Goal: Information Seeking & Learning: Learn about a topic

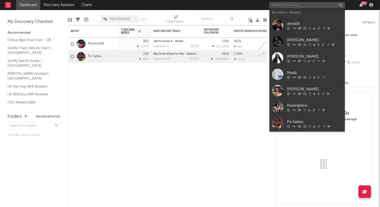
click at [287, 6] on input "text" at bounding box center [306, 5] width 75 height 6
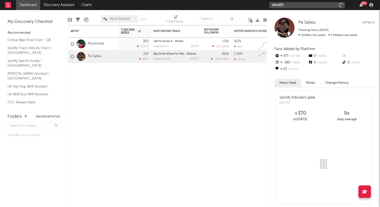
type input "deed0t"
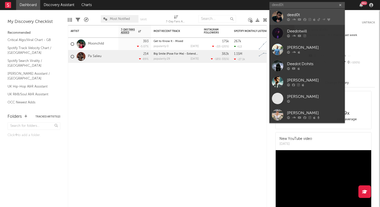
click at [285, 17] on link "deed0t" at bounding box center [306, 17] width 75 height 16
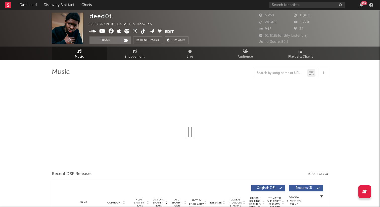
select select "6m"
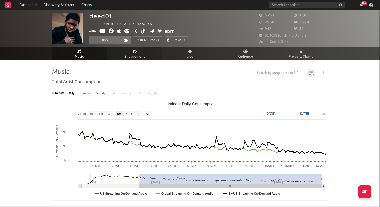
click at [136, 56] on span "Engagement" at bounding box center [135, 57] width 20 height 6
select select "1w"
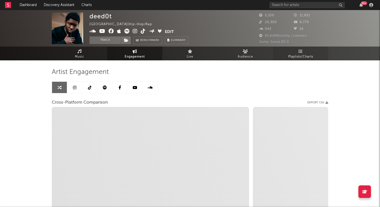
select select "1m"
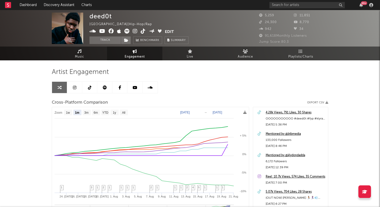
click at [74, 90] on link at bounding box center [74, 87] width 15 height 11
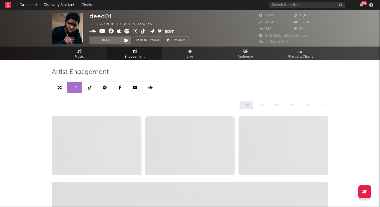
select select "6m"
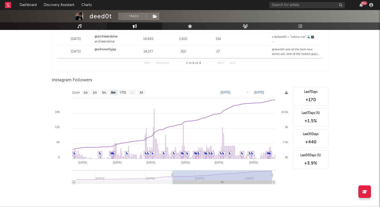
scroll to position [722, 0]
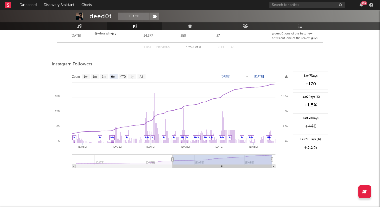
click at [229, 77] on text "[DATE]" at bounding box center [226, 77] width 10 height 4
click at [240, 76] on input "[DATE]" at bounding box center [228, 76] width 23 height 5
click at [240, 77] on input "[DATE]" at bounding box center [228, 76] width 23 height 5
type input "[DATE]"
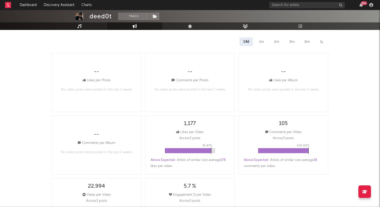
scroll to position [0, 0]
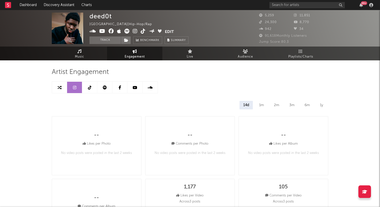
click at [90, 87] on icon at bounding box center [90, 87] width 4 height 4
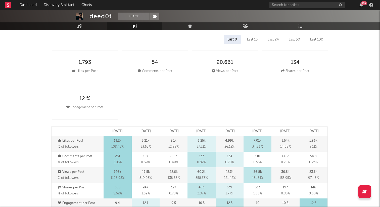
scroll to position [66, 0]
select select "6m"
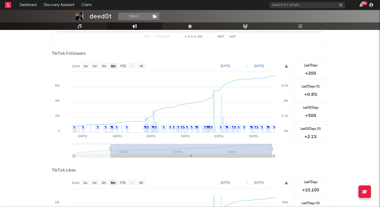
scroll to position [574, 0]
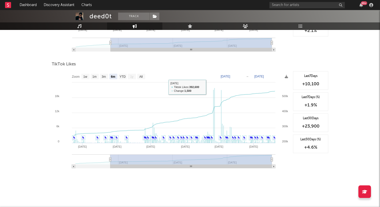
click at [225, 77] on text "[DATE]" at bounding box center [226, 77] width 10 height 4
click at [240, 75] on input "[DATE]" at bounding box center [228, 76] width 23 height 5
type input "[DATE]"
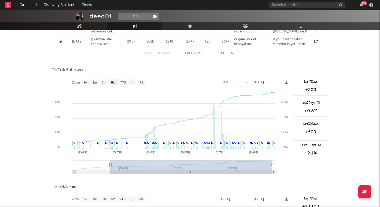
scroll to position [451, 0]
click at [232, 85] on rect at bounding box center [171, 127] width 239 height 101
click at [230, 82] on text "[DATE]" at bounding box center [226, 83] width 10 height 4
click at [240, 82] on input "[DATE]" at bounding box center [228, 82] width 23 height 5
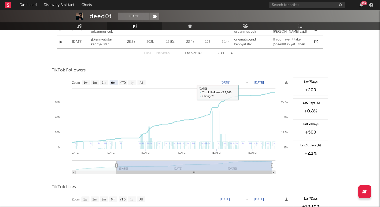
click at [239, 80] on rect at bounding box center [171, 127] width 239 height 101
click at [230, 81] on text "[DATE]" at bounding box center [226, 83] width 10 height 4
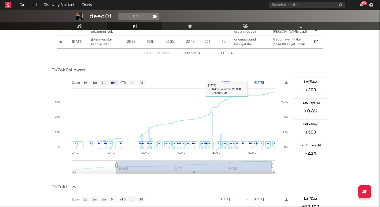
click at [232, 78] on rect at bounding box center [171, 127] width 239 height 101
click at [234, 79] on rect at bounding box center [171, 127] width 239 height 101
click at [234, 80] on rect at bounding box center [171, 127] width 239 height 101
click at [230, 81] on text "[DATE]" at bounding box center [226, 83] width 10 height 4
click at [237, 81] on input "[DATE]" at bounding box center [228, 82] width 23 height 5
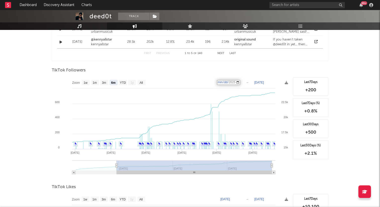
click at [240, 83] on input "[DATE]" at bounding box center [228, 82] width 23 height 5
type input "[DATE]"
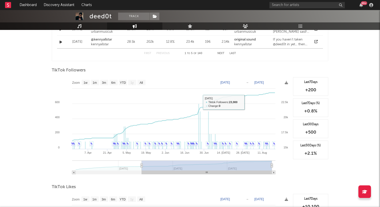
click at [249, 71] on div "TikTok Followers" at bounding box center [190, 70] width 276 height 9
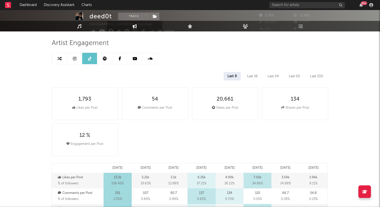
scroll to position [0, 0]
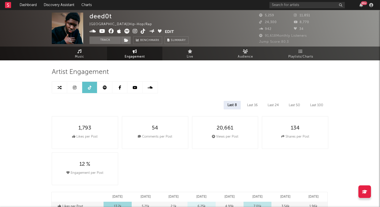
click at [133, 88] on icon at bounding box center [135, 87] width 5 height 4
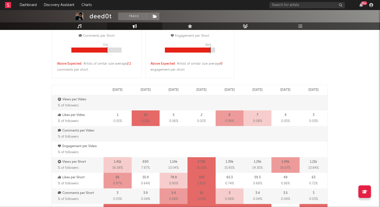
scroll to position [266, 0]
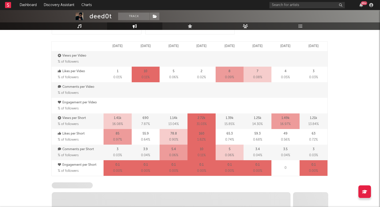
select select "6m"
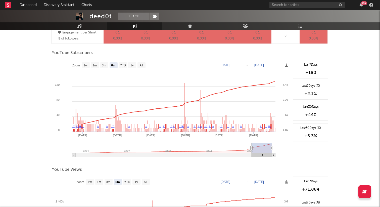
scroll to position [406, 0]
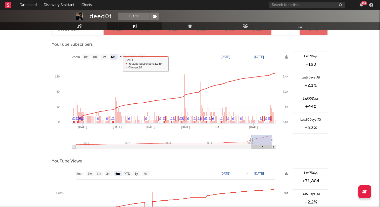
click at [230, 56] on text "[DATE]" at bounding box center [226, 57] width 10 height 4
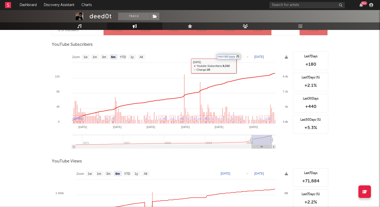
click at [240, 57] on input "[DATE]" at bounding box center [228, 56] width 23 height 5
type input "[DATE]"
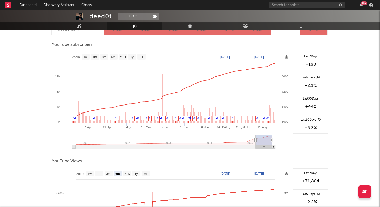
scroll to position [0, 0]
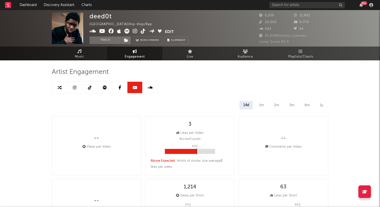
click at [73, 88] on icon at bounding box center [75, 87] width 4 height 4
select select "6m"
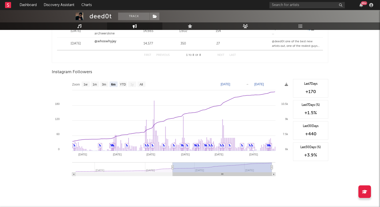
scroll to position [715, 0]
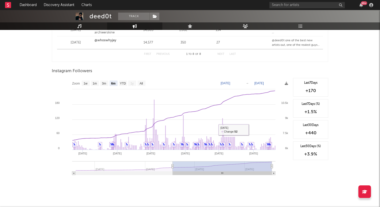
click at [229, 83] on text "[DATE]" at bounding box center [226, 83] width 10 height 4
click at [239, 83] on input "[DATE]" at bounding box center [228, 83] width 23 height 5
click at [240, 81] on input "[DATE]" at bounding box center [228, 83] width 23 height 5
type input "[DATE]"
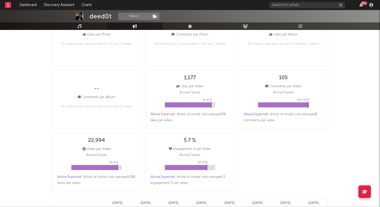
scroll to position [0, 0]
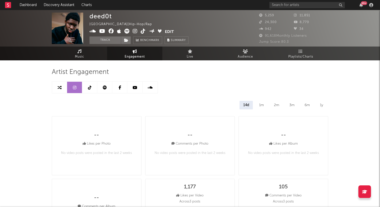
click at [90, 91] on link at bounding box center [89, 87] width 15 height 11
select select "6m"
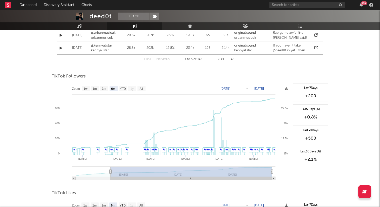
scroll to position [444, 0]
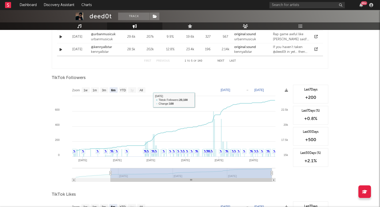
click at [230, 89] on text "[DATE]" at bounding box center [226, 90] width 10 height 4
click at [239, 90] on input "[DATE]" at bounding box center [228, 89] width 23 height 5
type input "[DATE]"
select select "All"
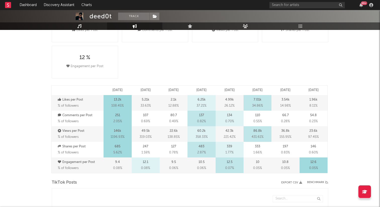
scroll to position [0, 0]
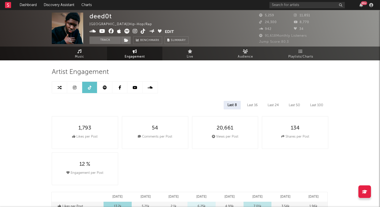
click at [131, 87] on link at bounding box center [134, 87] width 15 height 11
select select "6m"
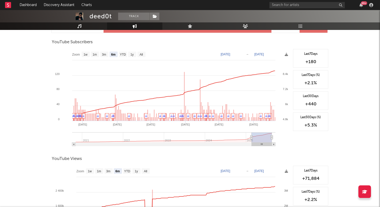
scroll to position [403, 0]
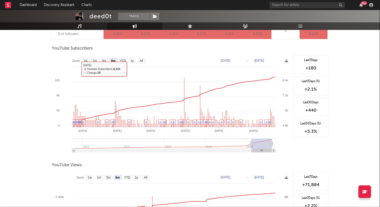
click at [227, 60] on text "[DATE]" at bounding box center [226, 61] width 10 height 4
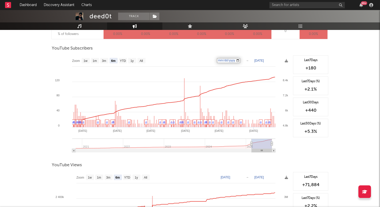
click at [238, 60] on input "[DATE]" at bounding box center [228, 60] width 23 height 5
click at [240, 61] on input "[DATE]" at bounding box center [228, 60] width 23 height 5
type input "[DATE]"
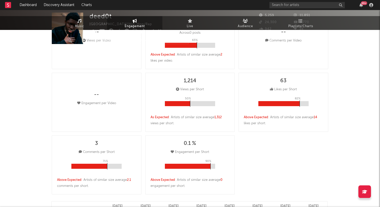
scroll to position [0, 0]
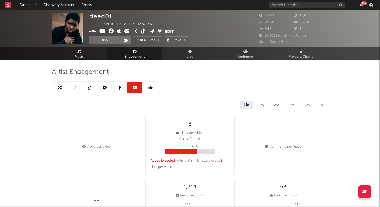
click at [104, 86] on icon at bounding box center [105, 87] width 4 height 4
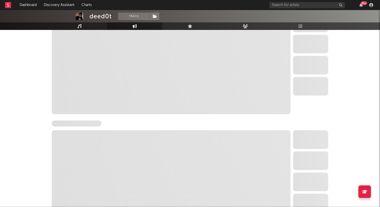
select select "6m"
select select "1w"
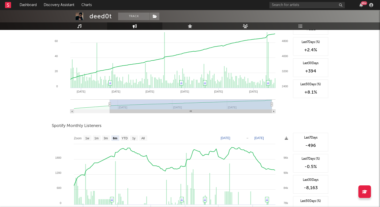
scroll to position [80, 0]
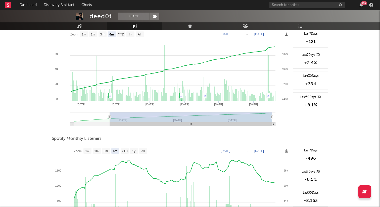
click at [237, 148] on rect at bounding box center [171, 196] width 239 height 101
click at [230, 151] on text "[DATE]" at bounding box center [226, 151] width 10 height 4
click at [240, 151] on input "[DATE]" at bounding box center [228, 150] width 23 height 5
type input "[DATE]"
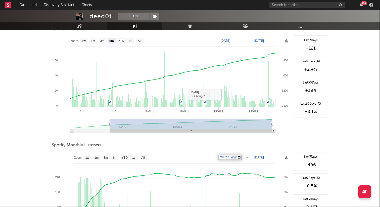
scroll to position [76, 0]
